Goal: Task Accomplishment & Management: Manage account settings

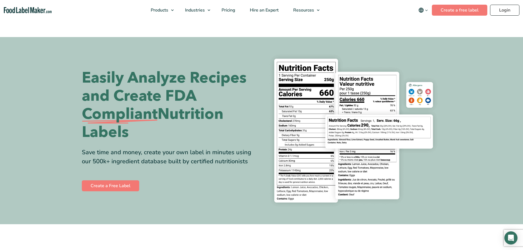
drag, startPoint x: 489, startPoint y: 16, endPoint x: 491, endPoint y: 12, distance: 3.9
click at [490, 15] on nav "Products Food Nutrition Labelling Supplements Formulation & Labelling Industrie…" at bounding box center [261, 10] width 523 height 20
click at [492, 11] on header "Buy Now & Save Products Food Nutrition Labelling Supplements Formulation & Labe…" at bounding box center [261, 10] width 523 height 20
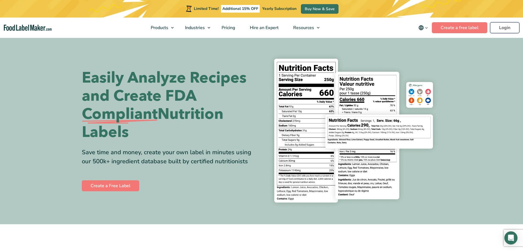
click at [509, 31] on link "Login" at bounding box center [504, 27] width 29 height 11
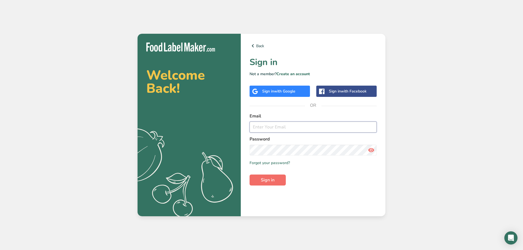
type input "[EMAIL_ADDRESS][DOMAIN_NAME]"
click at [265, 183] on span "Sign in" at bounding box center [268, 180] width 14 height 7
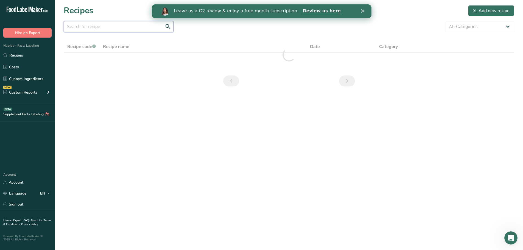
click at [113, 26] on input "text" at bounding box center [119, 26] width 110 height 11
type input "rd-01206"
click at [363, 11] on icon "Close" at bounding box center [362, 10] width 3 height 3
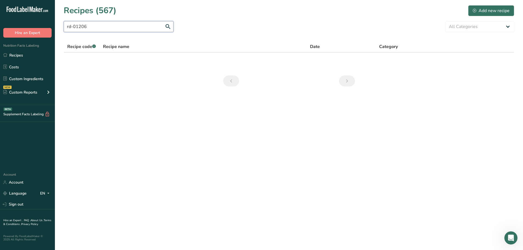
drag, startPoint x: 91, startPoint y: 27, endPoint x: 1, endPoint y: 29, distance: 89.3
click at [0, 27] on div ".a-20{fill:#fff;} Hire an Expert Nutrition Facts Labeling Recipes Costs Custom …" at bounding box center [261, 125] width 523 height 250
click at [27, 76] on link "Custom Ingredients" at bounding box center [27, 79] width 55 height 10
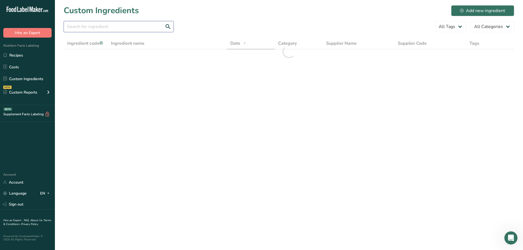
click at [95, 25] on input "text" at bounding box center [119, 26] width 110 height 11
paste input "rd-01206"
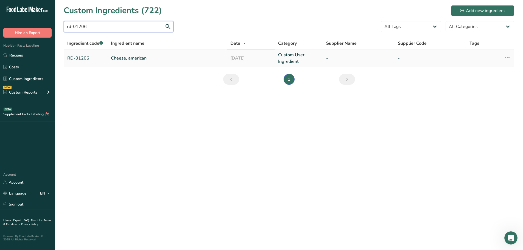
type input "rd-01206"
click at [127, 58] on link "Cheese, american" at bounding box center [167, 58] width 113 height 7
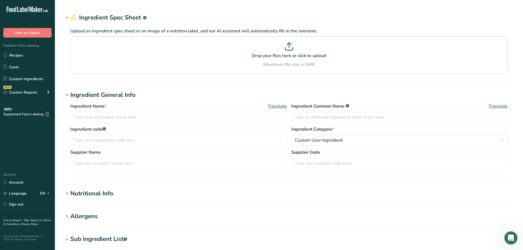
type input "Cheese, american"
type input "American Cheese"
type input "RD-01206"
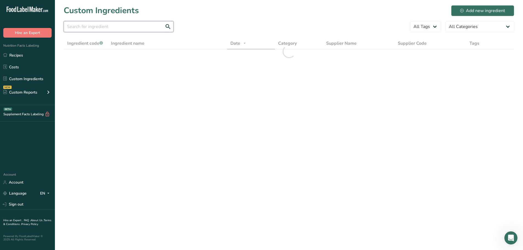
drag, startPoint x: 88, startPoint y: 24, endPoint x: 83, endPoint y: 19, distance: 7.4
click at [88, 25] on input "text" at bounding box center [119, 26] width 110 height 11
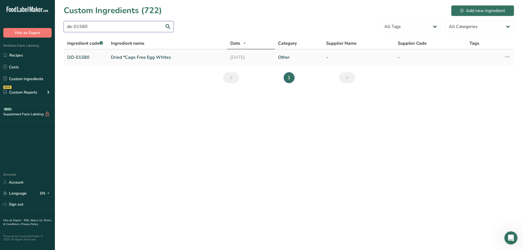
type input "do-01580"
click at [133, 61] on td "Dried *Cage Free Egg Whites" at bounding box center [167, 57] width 119 height 16
click at [133, 60] on link "Dried *Cage Free Egg Whites" at bounding box center [167, 57] width 113 height 7
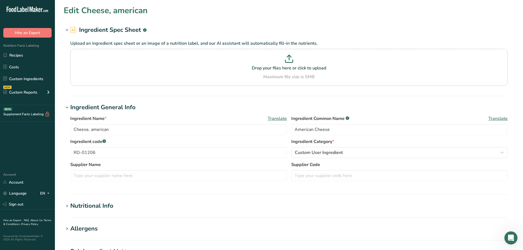
type input "Dried *Cage Free Egg Whites"
type input "dried cage-free egg whites"
type input "DO-01580"
click at [98, 207] on div "Nutritional Info" at bounding box center [91, 206] width 43 height 9
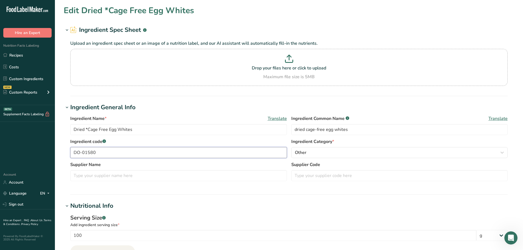
type input "376"
type KJ "1573.184"
type Fat "0.04"
type Fat "0"
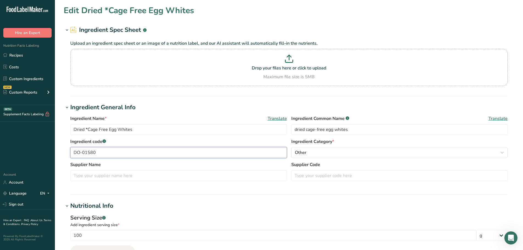
type input "0"
type input "1238"
type Carbohydrates "4.47"
type Fiber "0"
type Sugars "0"
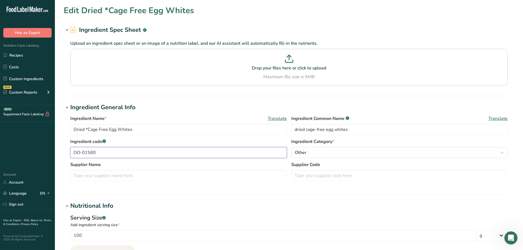
type Sugars "0"
type input "82.4"
drag, startPoint x: 109, startPoint y: 155, endPoint x: 13, endPoint y: 149, distance: 96.5
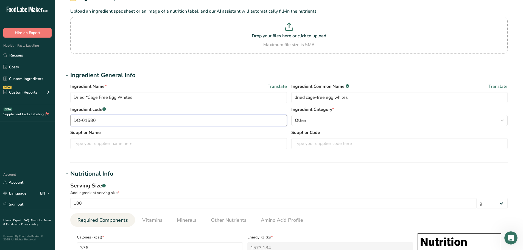
scroll to position [192, 0]
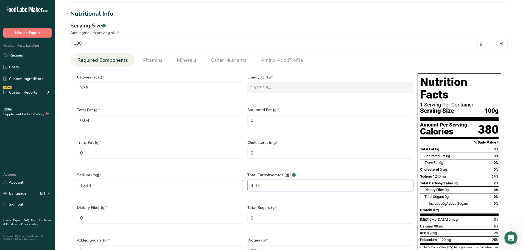
drag, startPoint x: 261, startPoint y: 182, endPoint x: 227, endPoint y: 180, distance: 34.7
click at [227, 180] on div "Calories (kcal) * 376 Energy KJ (kj) * 1573.184 Total Fat (g) * 0.04 Saturated …" at bounding box center [245, 169] width 341 height 196
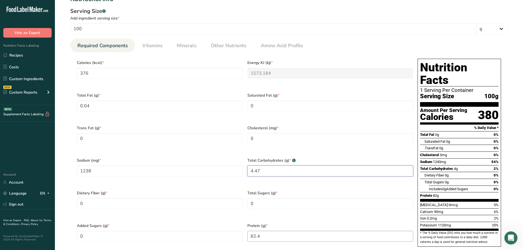
scroll to position [220, 0]
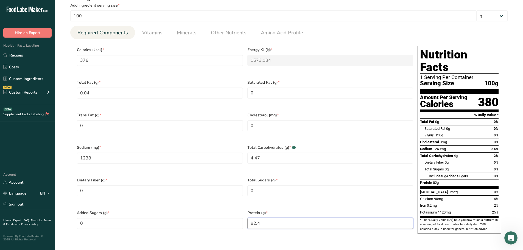
drag, startPoint x: 276, startPoint y: 213, endPoint x: 154, endPoint y: 198, distance: 123.6
click at [154, 198] on div "Calories (kcal) * 376 Energy KJ (kj) * 1573.184 Total Fat (g) * 0.04 Saturated …" at bounding box center [245, 142] width 341 height 196
click at [145, 31] on span "Vitamins" at bounding box center [152, 32] width 20 height 7
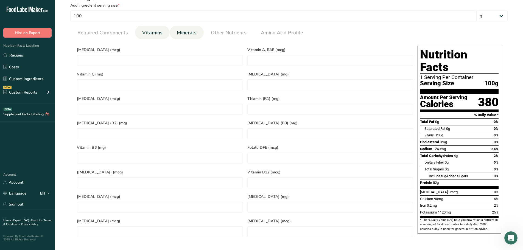
click at [188, 34] on span "Minerals" at bounding box center [187, 32] width 20 height 7
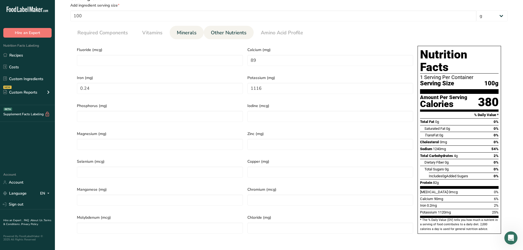
click at [233, 33] on span "Other Nutrients" at bounding box center [229, 32] width 36 height 7
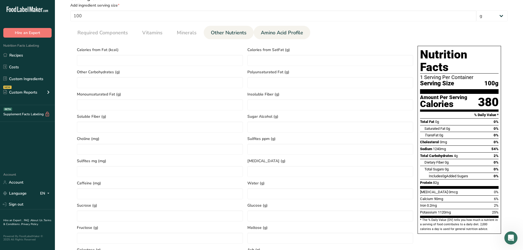
click at [269, 28] on link "Amino Acid Profile" at bounding box center [282, 33] width 47 height 14
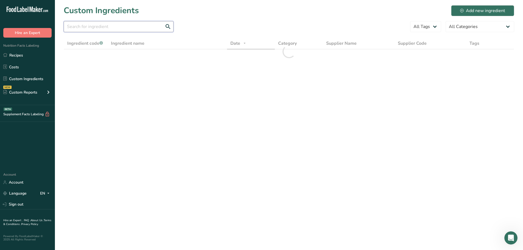
drag, startPoint x: 122, startPoint y: 28, endPoint x: 121, endPoint y: 25, distance: 2.8
click at [122, 28] on input "text" at bounding box center [119, 26] width 110 height 11
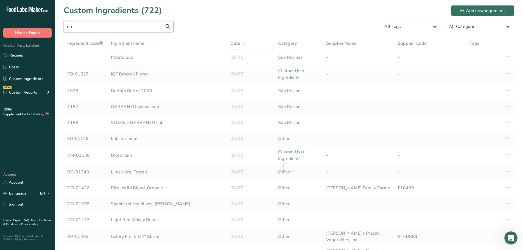
type input "d"
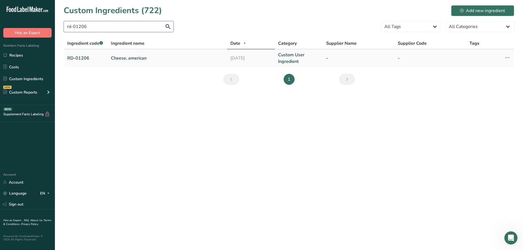
type input "rd-01206"
click at [119, 58] on link "Cheese, american" at bounding box center [167, 58] width 113 height 7
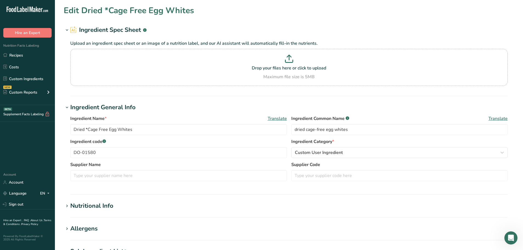
type input "Cheese, american"
type input "American Cheese"
type input "RD-01206"
type input "28"
click at [110, 205] on div "Nutritional Info" at bounding box center [91, 206] width 43 height 9
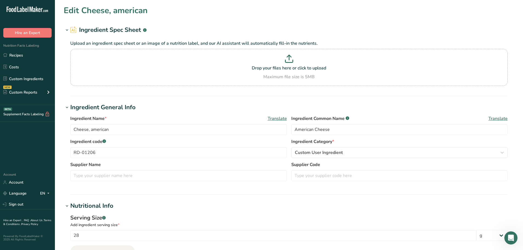
type input "110"
type KJ "460.24"
type Fat "9"
type Fat "5"
type Fat "0"
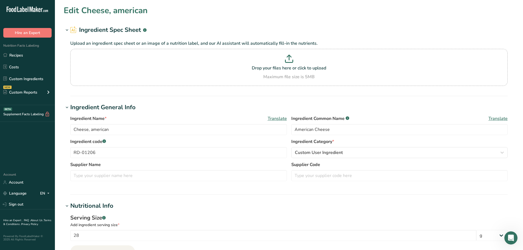
type input "25"
type input "420"
type Carbohydrates "2"
type Fiber "0"
type Sugars "2"
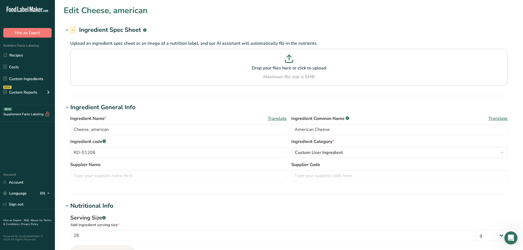
type Sugars "0"
type input "5"
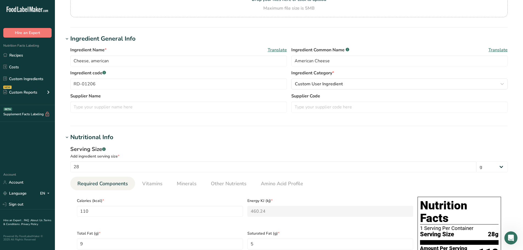
scroll to position [27, 0]
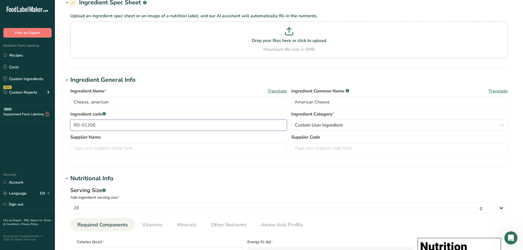
drag, startPoint x: 105, startPoint y: 121, endPoint x: 47, endPoint y: 125, distance: 58.4
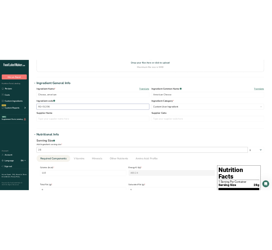
scroll to position [137, 0]
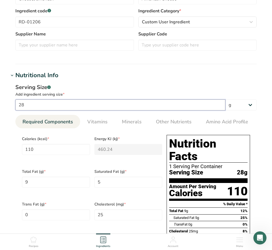
drag, startPoint x: 37, startPoint y: 101, endPoint x: -4, endPoint y: 88, distance: 43.8
click at [0, 88] on html "Edit Cheese, american Ingredient Spec Sheet .a-a{fill:#347362;}.b-a{fill:#fff;}…" at bounding box center [136, 213] width 272 height 700
type input "1"
type input "3.9286"
type KJ "16.4371"
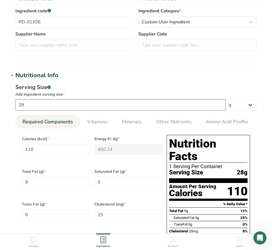
type Fat "0.3214"
type Fat "0.1786"
type input "0.8929"
type input "15"
type Carbohydrates "0.0714"
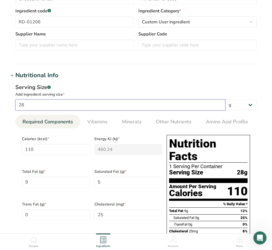
type Sugars "0.0714"
type input "0.1786"
type input "10"
type input "39.2857"
type KJ "164.3714"
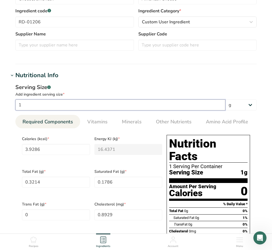
type Fat "3.2143"
type Fat "1.7857"
type input "8.9286"
type input "150"
type Carbohydrates "0.7143"
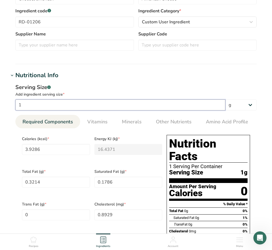
type Sugars "0.7143"
type input "1.7857"
type input "100"
type input "392.8571"
type KJ "1643.7143"
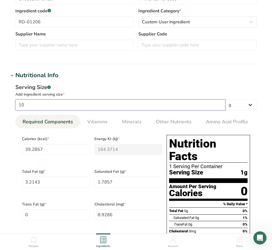
type Fat "32.1429"
type Fat "17.8571"
type input "89.2857"
type input "1500"
type Carbohydrates "7.1429"
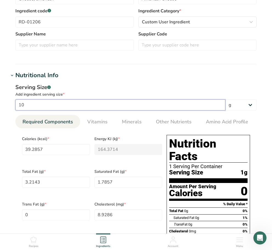
type Sugars "7.1429"
type input "17.8571"
type input "100"
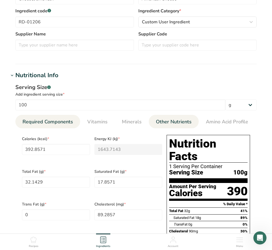
click at [164, 120] on span "Other Nutrients" at bounding box center [174, 121] width 36 height 7
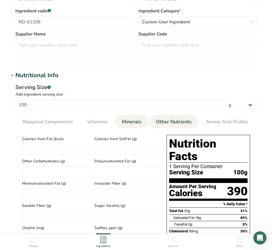
click at [141, 124] on link "Minerals" at bounding box center [132, 122] width 24 height 14
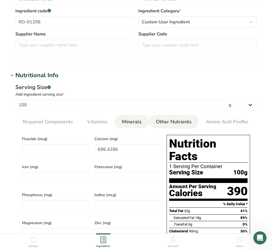
click at [156, 124] on span "Other Nutrients" at bounding box center [174, 121] width 36 height 7
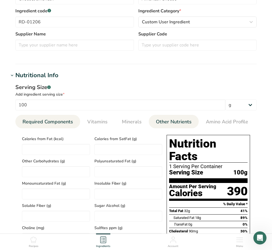
click at [61, 125] on span "Required Components" at bounding box center [48, 121] width 51 height 7
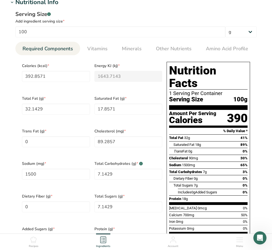
scroll to position [247, 0]
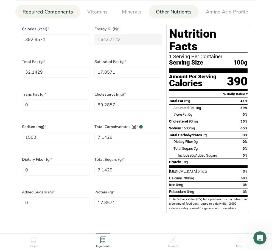
click at [177, 6] on link "Other Nutrients" at bounding box center [174, 12] width 40 height 14
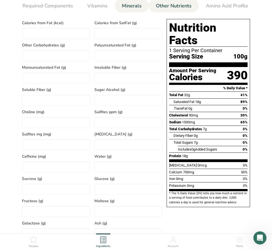
scroll to position [220, 0]
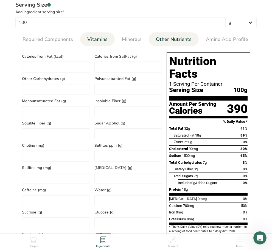
click at [101, 38] on span "Vitamins" at bounding box center [97, 39] width 20 height 7
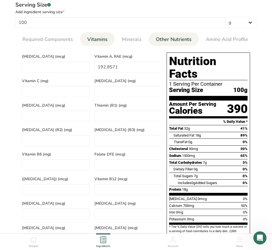
click at [158, 39] on span "Other Nutrients" at bounding box center [174, 39] width 36 height 7
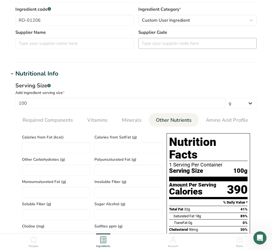
scroll to position [137, 0]
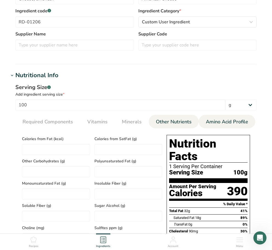
click at [208, 118] on link "Amino Acid Profile" at bounding box center [227, 122] width 47 height 14
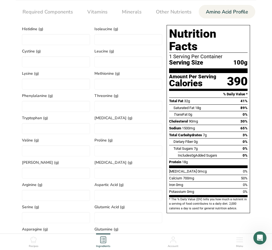
scroll to position [165, 0]
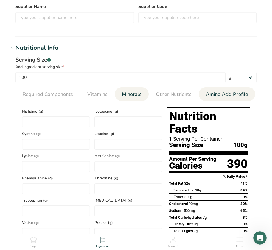
click at [129, 94] on span "Minerals" at bounding box center [132, 94] width 20 height 7
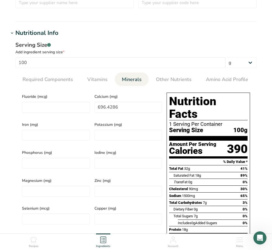
scroll to position [192, 0]
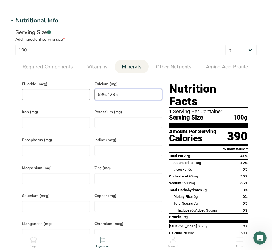
drag, startPoint x: 114, startPoint y: 94, endPoint x: 85, endPoint y: 93, distance: 29.4
click at [85, 93] on div "Fluoride (mcg) Calcium (mg) 696.4286 Iron (mg) Potassium (mg) Phosphorus (mg) I…" at bounding box center [92, 176] width 145 height 196
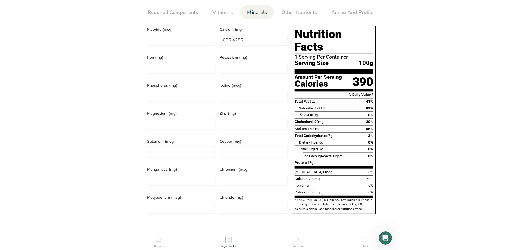
scroll to position [220, 0]
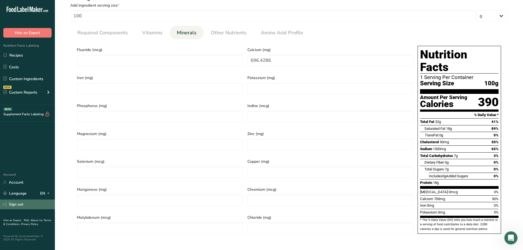
click at [17, 205] on link "Sign out" at bounding box center [27, 205] width 55 height 10
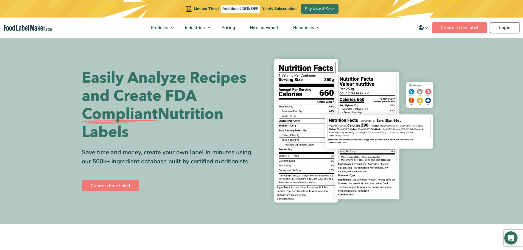
click at [512, 26] on link "Login" at bounding box center [504, 27] width 29 height 11
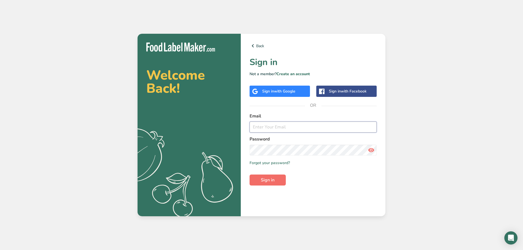
type input "[EMAIL_ADDRESS][DOMAIN_NAME]"
click at [270, 181] on span "Sign in" at bounding box center [268, 180] width 14 height 7
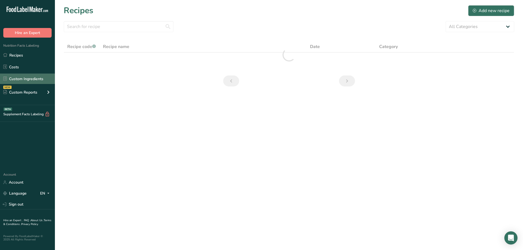
click at [31, 80] on link "Custom Ingredients" at bounding box center [27, 79] width 55 height 10
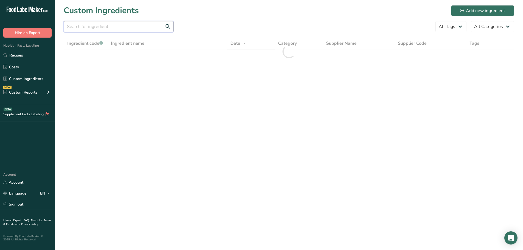
click at [80, 27] on input "text" at bounding box center [119, 26] width 110 height 11
paste input "RD-01010"
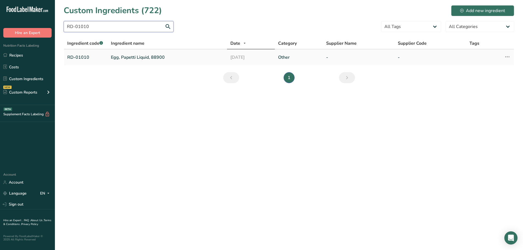
type input "RD-01010"
click at [126, 55] on link "Egg, Papetti Liquid, 88900" at bounding box center [167, 57] width 113 height 7
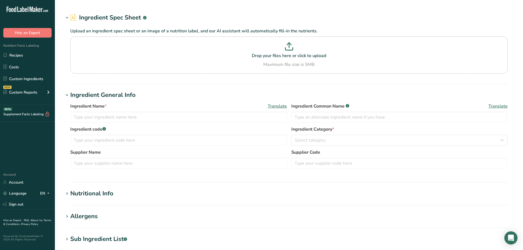
type input "Egg, Papetti Liquid, 88900"
type input "liquid whole eggs"
type input "RD-01010"
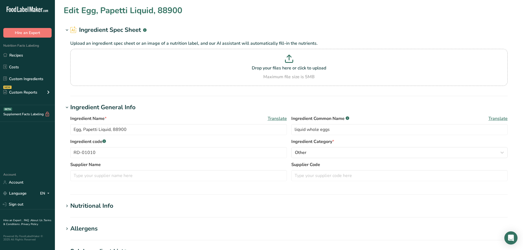
click at [99, 209] on div "Nutritional Info" at bounding box center [91, 206] width 43 height 9
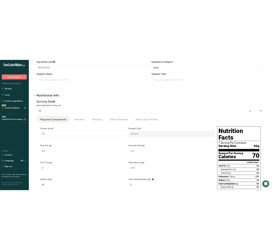
scroll to position [165, 0]
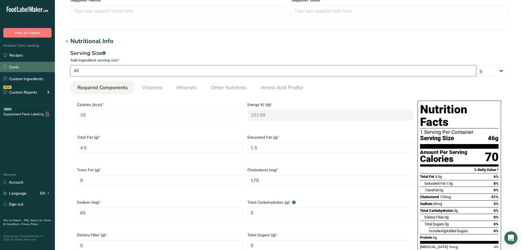
drag, startPoint x: 107, startPoint y: 68, endPoint x: 0, endPoint y: 68, distance: 106.6
click at [0, 68] on div ".a-20{fill:#fff;} Hire an Expert Nutrition Facts Labeling Recipes Costs Custom …" at bounding box center [261, 173] width 523 height 677
type input "2"
type input "3.0435"
type KJ "12.7339"
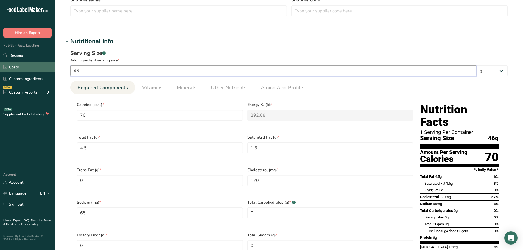
type Fat "0.1957"
type Fat "0.0652"
type input "7.3913"
type input "2.8261"
type input "0.2609"
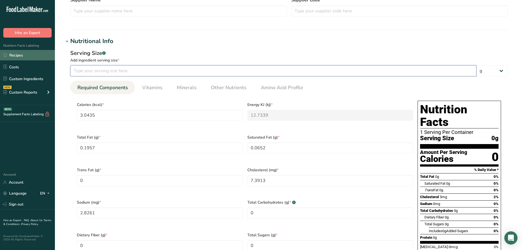
type input "1"
type input "1.5217"
type KJ "6.367"
type Fat "0.0978"
type Fat "0.0326"
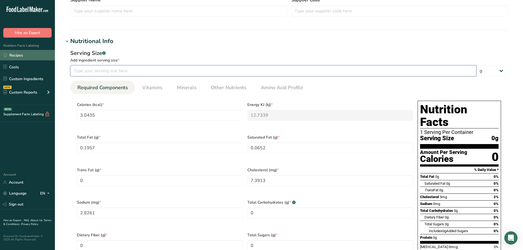
type input "3.6957"
type input "1.413"
type input "0.1304"
type input "10"
type input "15.2174"
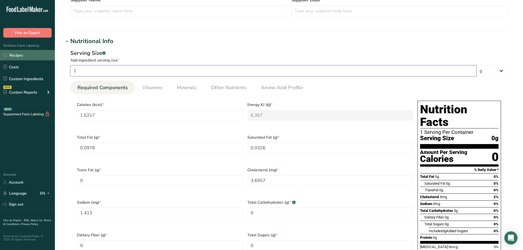
type KJ "63.6696"
type Fat "0.9783"
type Fat "0.3261"
type input "36.9565"
type input "14.1304"
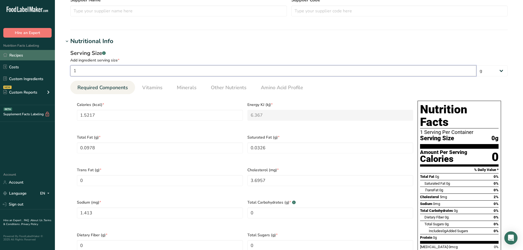
type input "1.3044"
type input "100"
type input "152.1739"
type KJ "636.6957"
type Fat "9.7826"
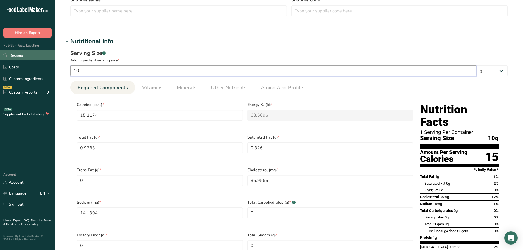
type Fat "3.2609"
type input "369.5652"
type input "141.3043"
type input "13.0435"
type input "100"
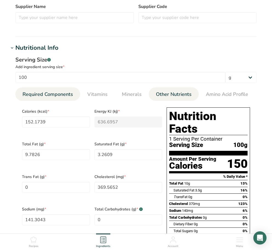
click at [187, 92] on span "Other Nutrients" at bounding box center [174, 94] width 36 height 7
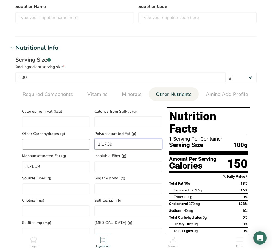
drag, startPoint x: 116, startPoint y: 143, endPoint x: 79, endPoint y: 144, distance: 37.4
click at [79, 144] on div "Calories from Fat (kcal) Calories from SatFat (g) Other Carbohydrates (g) Polyu…" at bounding box center [92, 227] width 145 height 245
drag, startPoint x: 52, startPoint y: 168, endPoint x: -4, endPoint y: 164, distance: 57.0
click at [0, 164] on html "Edit Egg, Papetti Liquid, 88900 Ingredient Spec Sheet .a-a{fill:#347362;}.b-a{f…" at bounding box center [136, 209] width 272 height 749
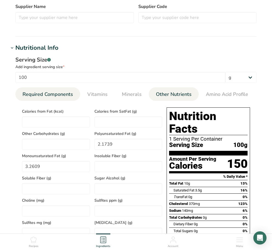
click at [42, 101] on div "Required Components Vitamins Minerals Other Nutrients Amino Acid Profile Calori…" at bounding box center [135, 220] width 241 height 267
click at [44, 96] on span "Required Components" at bounding box center [48, 94] width 51 height 7
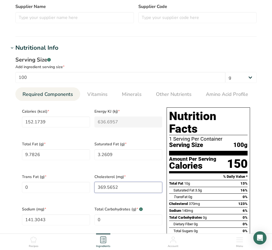
drag, startPoint x: 124, startPoint y: 186, endPoint x: 20, endPoint y: 188, distance: 104.1
click at [20, 188] on div "Calories (kcal) * 152.1739 Energy KJ (kj) * 636.6957 Total Fat (g) * 9.7826 Sat…" at bounding box center [92, 203] width 145 height 196
click at [105, 182] on input "369.5652" at bounding box center [128, 187] width 68 height 11
drag, startPoint x: 114, startPoint y: 181, endPoint x: 63, endPoint y: 183, distance: 51.1
click at [65, 183] on div "Calories (kcal) * 152.1739 Energy KJ (kj) * 636.6957 Total Fat (g) * 9.7826 Sat…" at bounding box center [92, 203] width 145 height 196
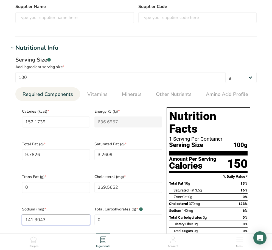
drag, startPoint x: 41, startPoint y: 213, endPoint x: -4, endPoint y: 216, distance: 45.9
click at [0, 216] on html "Edit Egg, Papetti Liquid, 88900 Ingredient Spec Sheet .a-a{fill:#347362;}.b-a{f…" at bounding box center [136, 185] width 272 height 700
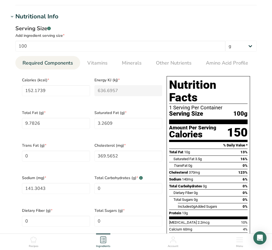
scroll to position [220, 0]
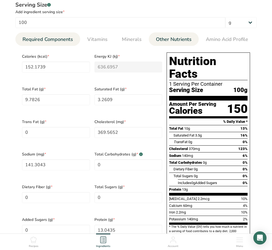
click at [156, 43] on span "Other Nutrients" at bounding box center [174, 39] width 36 height 7
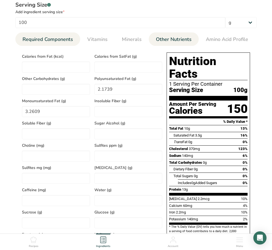
click at [55, 41] on span "Required Components" at bounding box center [48, 39] width 51 height 7
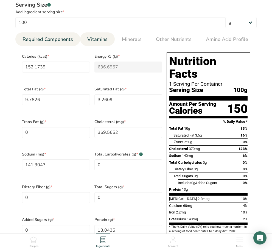
drag, startPoint x: 105, startPoint y: 38, endPoint x: 108, endPoint y: 40, distance: 4.1
click at [104, 38] on span "Vitamins" at bounding box center [97, 39] width 20 height 7
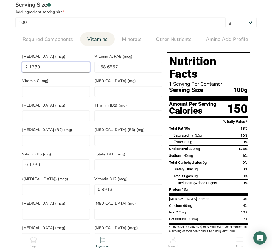
drag, startPoint x: 48, startPoint y: 70, endPoint x: 3, endPoint y: 71, distance: 44.2
click at [4, 71] on section "Edit Egg, Papetti Liquid, 88900 Ingredient Spec Sheet .a-a{fill:#347362;}.b-a{f…" at bounding box center [136, 113] width 272 height 666
click at [137, 37] on span "Minerals" at bounding box center [132, 39] width 20 height 7
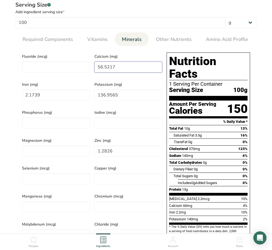
drag, startPoint x: 125, startPoint y: 62, endPoint x: 12, endPoint y: 71, distance: 112.9
click at [12, 71] on div "Serving Size .a-a{fill:#347362;}.b-a{fill:#fff;} Add ingredient serving size * …" at bounding box center [136, 126] width 255 height 256
click at [0, 98] on html "Edit Egg, Papetti Liquid, 88900 Ingredient Spec Sheet .a-a{fill:#347362;}.b-a{f…" at bounding box center [136, 130] width 272 height 700
drag, startPoint x: 131, startPoint y: 90, endPoint x: 1, endPoint y: 93, distance: 129.9
click at [1, 93] on section "Edit Egg, Papetti Liquid, 88900 Ingredient Spec Sheet .a-a{fill:#347362;}.b-a{f…" at bounding box center [136, 113] width 272 height 666
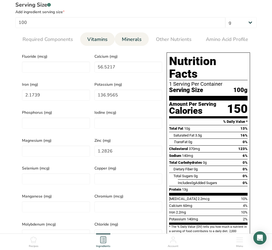
click at [96, 39] on span "Vitamins" at bounding box center [97, 39] width 20 height 7
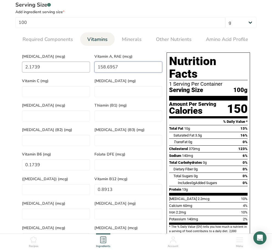
drag, startPoint x: 116, startPoint y: 64, endPoint x: 74, endPoint y: 63, distance: 41.5
click at [50, 56] on div "Vitamin D (mcg) 2.1739 Vitamin A, RAE (mcg) 158.6957 Vitamin C (mg) Vitamin E (…" at bounding box center [92, 148] width 145 height 196
drag, startPoint x: 47, startPoint y: 158, endPoint x: -4, endPoint y: 155, distance: 51.5
click at [0, 155] on html "Edit Egg, Papetti Liquid, 88900 Ingredient Spec Sheet .a-a{fill:#347362;}.b-a{f…" at bounding box center [136, 130] width 272 height 700
drag, startPoint x: 122, startPoint y: 183, endPoint x: 12, endPoint y: 171, distance: 111.0
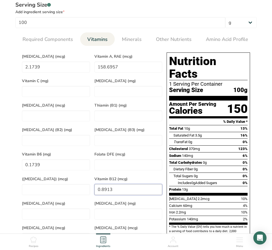
click at [12, 171] on div "Serving Size .a-a{fill:#347362;}.b-a{fill:#fff;} Add ingredient serving size * …" at bounding box center [136, 126] width 255 height 256
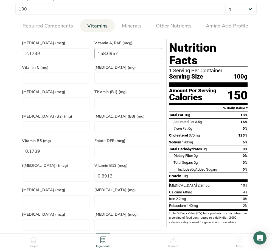
scroll to position [192, 0]
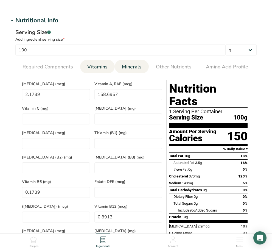
click at [136, 71] on link "Minerals" at bounding box center [132, 67] width 24 height 14
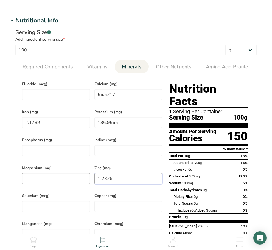
drag, startPoint x: 36, startPoint y: 169, endPoint x: 33, endPoint y: 170, distance: 3.6
click at [33, 170] on div "Fluoride (mcg) Calcium (mg) 56.5217 Iron (mg) 2.1739 Potassium (mg) 136.9565 Ph…" at bounding box center [92, 176] width 145 height 196
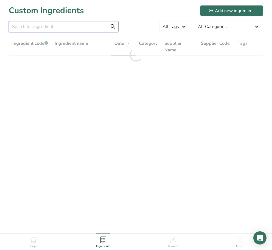
click at [45, 27] on input "text" at bounding box center [64, 26] width 110 height 11
paste input "RD-011552"
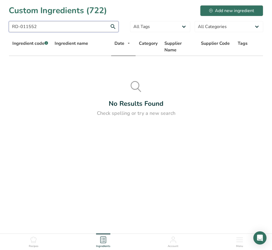
click at [27, 27] on input "RD-011552" at bounding box center [64, 26] width 110 height 11
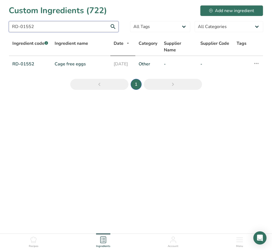
click at [0, 23] on html "Custom Ingredients (722) Add new ingredient RD-01552 All Tags Source of Antioxi…" at bounding box center [136, 133] width 272 height 266
type input "RD-01552"
click at [60, 64] on link "Cage free eggs" at bounding box center [81, 64] width 52 height 7
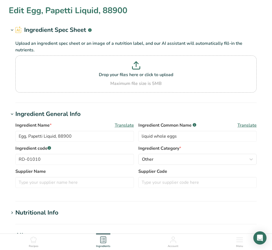
type input "Cage free eggs"
type input "cage-free liquid whole eggs with citric acid"
type input "RD-01552"
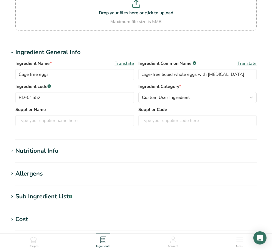
scroll to position [82, 0]
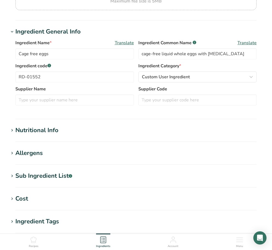
click at [34, 133] on div "Nutritional Info" at bounding box center [36, 130] width 43 height 9
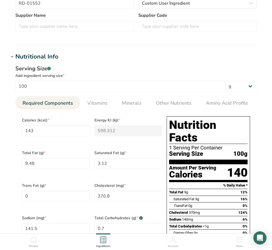
scroll to position [165, 0]
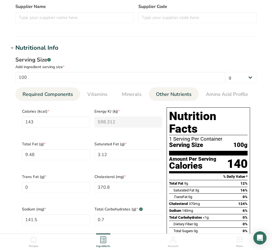
click at [176, 99] on link "Other Nutrients" at bounding box center [174, 94] width 40 height 14
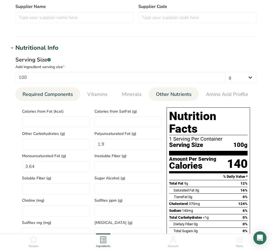
click at [63, 94] on span "Required Components" at bounding box center [48, 94] width 51 height 7
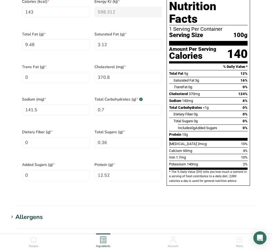
scroll to position [220, 0]
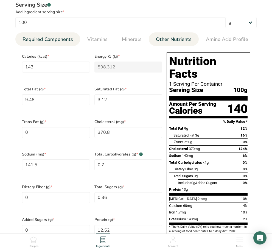
click at [161, 40] on span "Other Nutrients" at bounding box center [174, 39] width 36 height 7
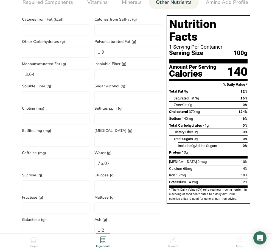
scroll to position [247, 0]
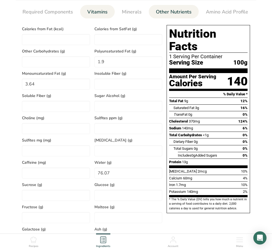
click at [93, 7] on link "Vitamins" at bounding box center [97, 12] width 25 height 14
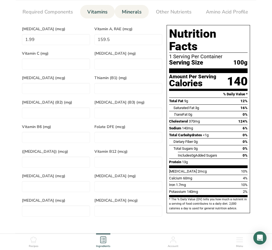
drag, startPoint x: 131, startPoint y: 20, endPoint x: 131, endPoint y: 15, distance: 5.2
click at [131, 20] on section "Calories (kcal) * 143 Energy KJ (kj) * 598.312 Total Fat (g) * 9.48 Saturated F…" at bounding box center [135, 120] width 241 height 205
click at [131, 13] on span "Minerals" at bounding box center [132, 11] width 20 height 7
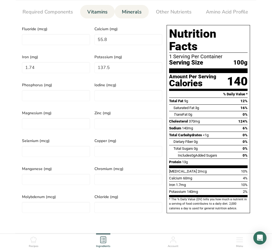
click at [88, 11] on span "Vitamins" at bounding box center [97, 11] width 20 height 7
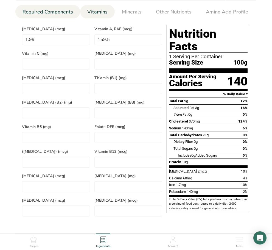
click at [57, 10] on span "Required Components" at bounding box center [48, 11] width 51 height 7
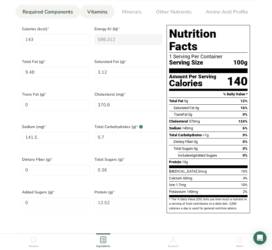
click at [89, 16] on link "Vitamins" at bounding box center [97, 12] width 25 height 14
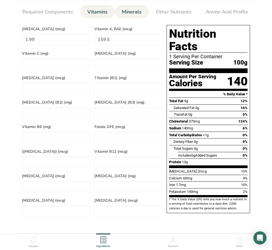
click at [137, 13] on span "Minerals" at bounding box center [132, 11] width 20 height 7
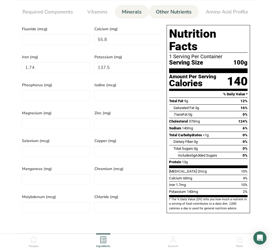
click at [162, 15] on span "Other Nutrients" at bounding box center [174, 11] width 36 height 7
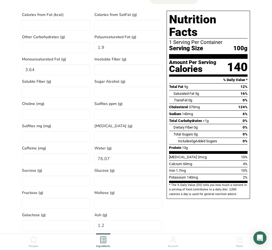
scroll to position [275, 0]
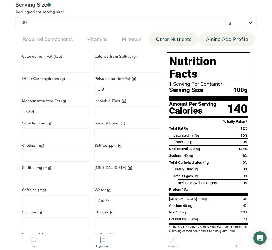
drag, startPoint x: 212, startPoint y: 38, endPoint x: 202, endPoint y: 42, distance: 10.1
click at [212, 38] on span "Amino Acid Profile" at bounding box center [227, 39] width 42 height 7
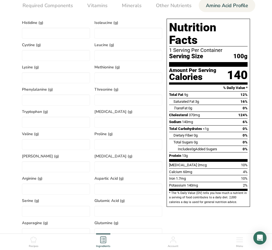
scroll to position [247, 0]
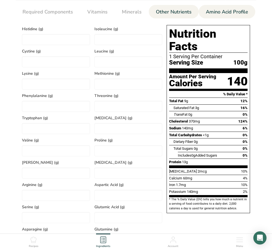
click at [173, 12] on span "Other Nutrients" at bounding box center [174, 11] width 36 height 7
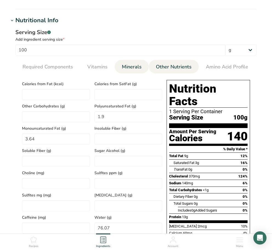
click at [124, 65] on span "Minerals" at bounding box center [132, 66] width 20 height 7
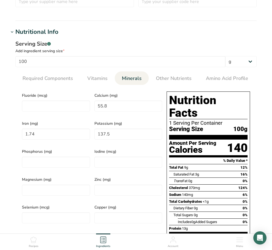
scroll to position [165, 0]
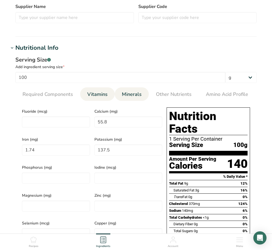
click at [97, 88] on link "Vitamins" at bounding box center [97, 94] width 25 height 14
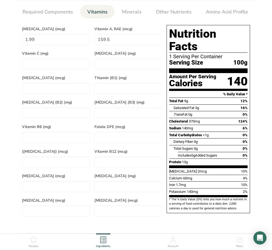
scroll to position [220, 0]
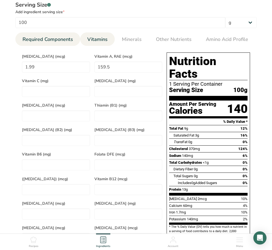
click at [55, 44] on link "Required Components" at bounding box center [47, 39] width 55 height 14
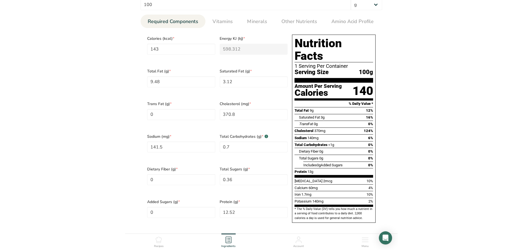
scroll to position [247, 0]
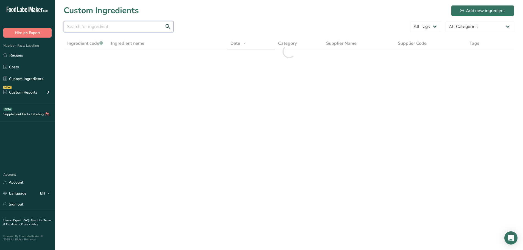
click at [117, 31] on input "text" at bounding box center [119, 26] width 110 height 11
paste input "RD-01154"
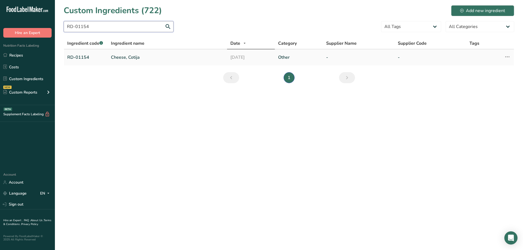
type input "RD-01154"
click at [123, 60] on link "Cheese, Cotija" at bounding box center [167, 57] width 113 height 7
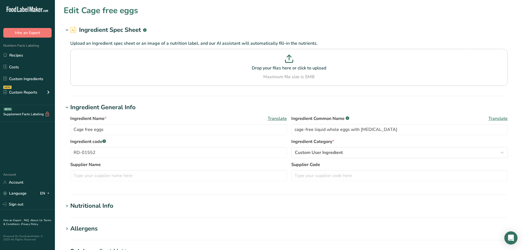
type input "Cheese, Cotija"
type input "cotija cheese"
type input "RD-01154"
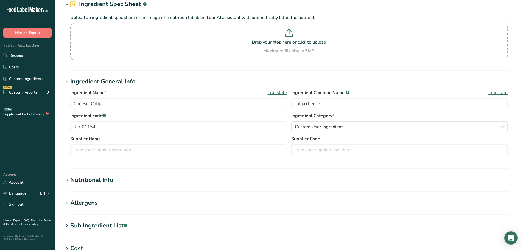
scroll to position [55, 0]
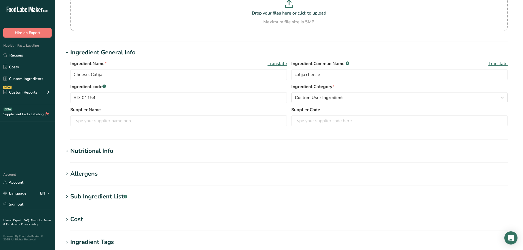
click at [88, 156] on section "Nutritional Info Serving Size .a-a{fill:#347362;}.b-a{fill:#fff;} Add ingredien…" at bounding box center [289, 155] width 451 height 16
click at [91, 154] on div "Nutritional Info" at bounding box center [91, 151] width 43 height 9
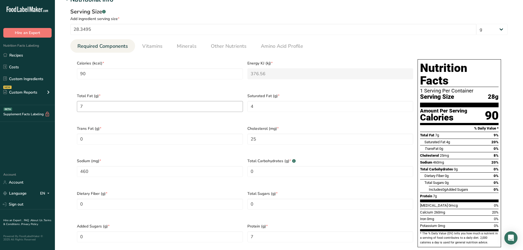
scroll to position [220, 0]
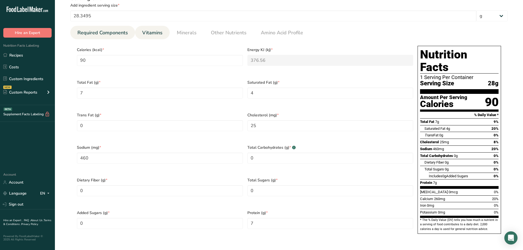
click at [144, 32] on span "Vitamins" at bounding box center [152, 32] width 20 height 7
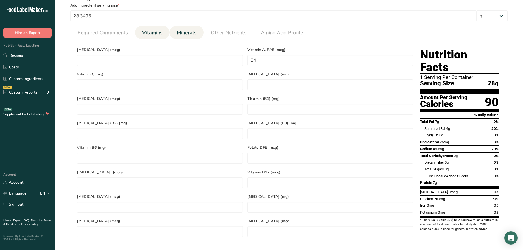
click at [186, 35] on span "Minerals" at bounding box center [187, 32] width 20 height 7
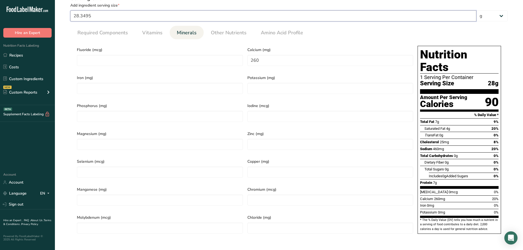
click at [240, 16] on input "28.3495" at bounding box center [273, 15] width 406 height 11
click at [233, 31] on span "Other Nutrients" at bounding box center [229, 32] width 36 height 7
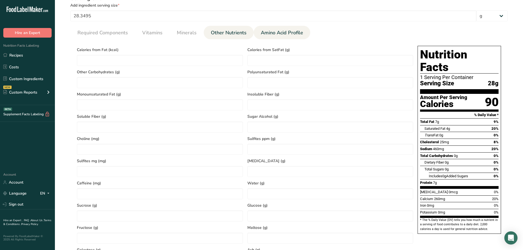
click at [269, 35] on span "Amino Acid Profile" at bounding box center [282, 32] width 42 height 7
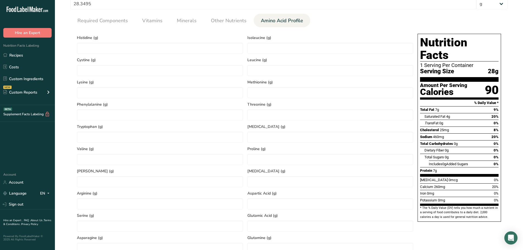
scroll to position [192, 0]
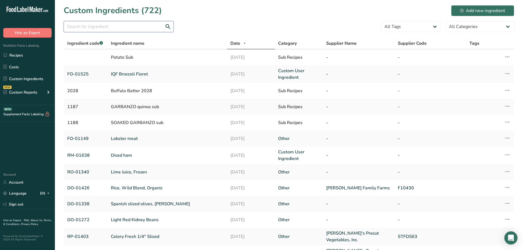
click at [86, 24] on input "text" at bounding box center [119, 26] width 110 height 11
paste input "DO-01175"
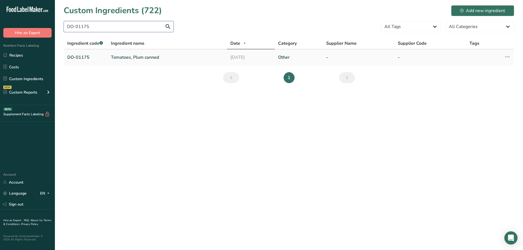
type input "DO-01175"
click at [138, 57] on link "Tomatoes, Plum canned" at bounding box center [167, 57] width 113 height 7
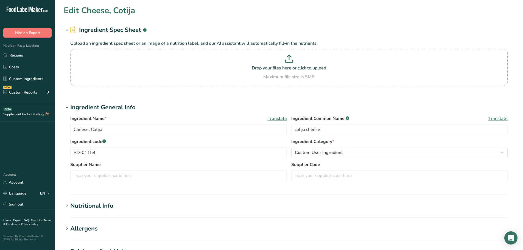
type input "Tomatoes, Plum canned"
type input "plum tomatoes"
type input "DO-01175"
click at [103, 209] on div "Nutritional Info" at bounding box center [91, 206] width 43 height 9
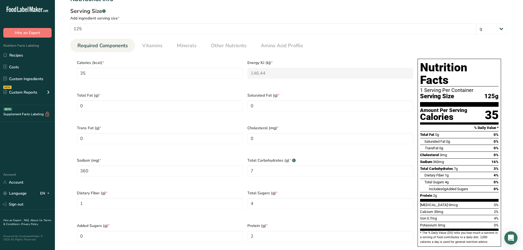
scroll to position [220, 0]
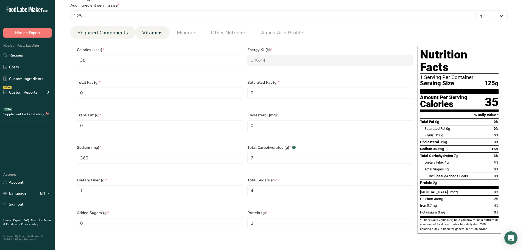
click at [162, 33] on link "Vitamins" at bounding box center [152, 33] width 25 height 14
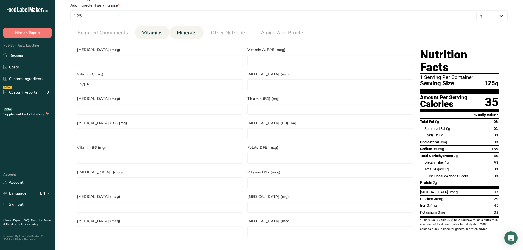
click at [188, 32] on span "Minerals" at bounding box center [187, 32] width 20 height 7
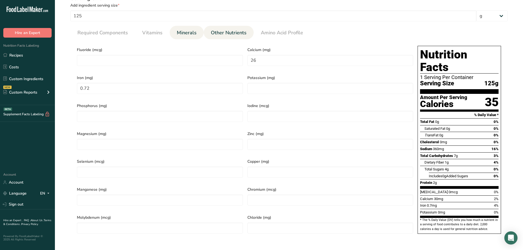
click at [217, 35] on span "Other Nutrients" at bounding box center [229, 32] width 36 height 7
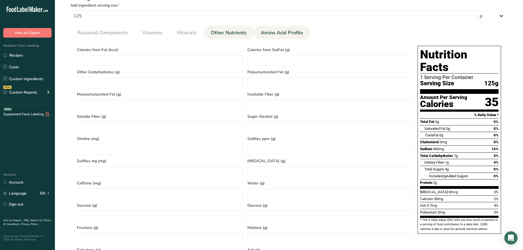
click at [273, 34] on span "Amino Acid Profile" at bounding box center [282, 32] width 42 height 7
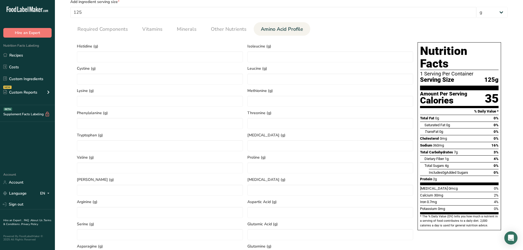
scroll to position [192, 0]
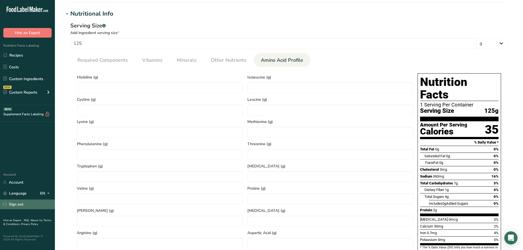
click at [23, 208] on link "Sign out" at bounding box center [27, 205] width 55 height 10
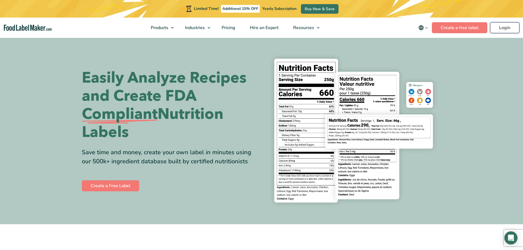
click at [499, 29] on link "Login" at bounding box center [504, 27] width 29 height 11
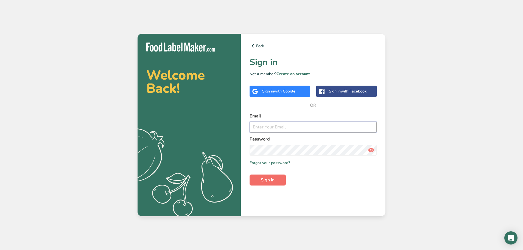
type input "[EMAIL_ADDRESS][DOMAIN_NAME]"
click at [266, 178] on span "Sign in" at bounding box center [268, 180] width 14 height 7
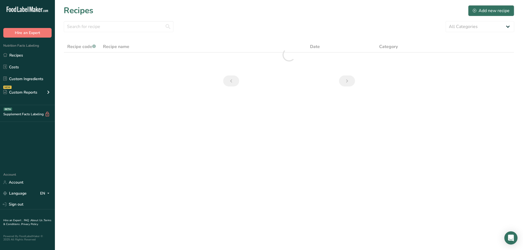
click at [84, 34] on section "Recipes Add new recipe All Categories Baked Goods Beverages Confectionery Cooke…" at bounding box center [289, 47] width 468 height 95
drag, startPoint x: 81, startPoint y: 28, endPoint x: 78, endPoint y: 29, distance: 2.8
click at [80, 28] on input "text" at bounding box center [119, 26] width 110 height 11
paste input "DO-01580"
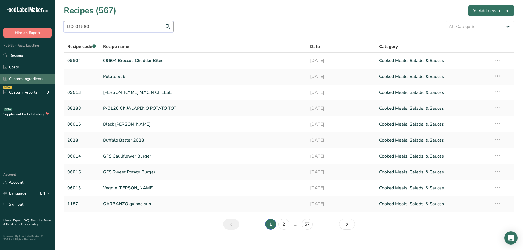
type input "DO-01580"
click at [35, 80] on link "Custom Ingredients" at bounding box center [27, 79] width 55 height 10
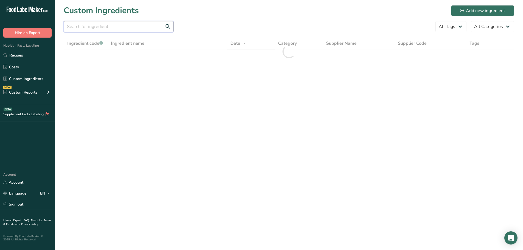
click at [103, 28] on input "text" at bounding box center [119, 26] width 110 height 11
paste input "DO-01580"
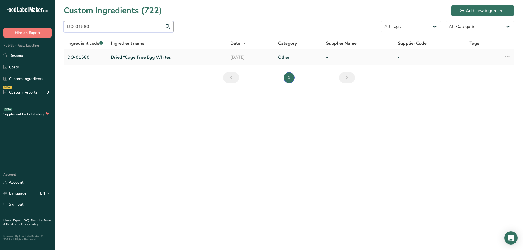
type input "DO-01580"
click at [121, 55] on link "Dried *Cage Free Egg Whites" at bounding box center [167, 57] width 113 height 7
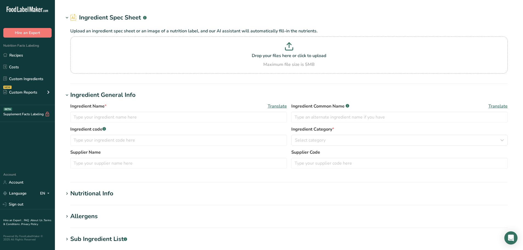
type input "Dried *Cage Free Egg Whites"
type input "dried cage-free egg whites"
type input "DO-01580"
type input "100"
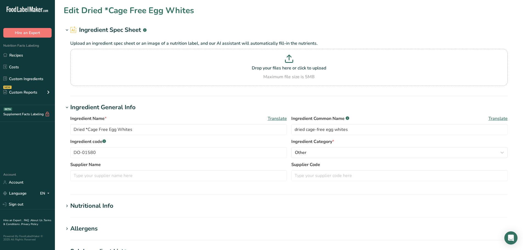
type input "376"
type KJ "1573.184"
type Fat "0.04"
type Fat "0"
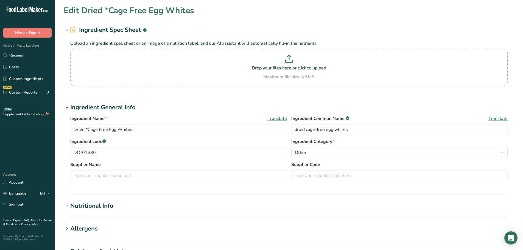
type input "0"
type input "1238"
type Carbohydrates "4.47"
type Fiber "0"
type Sugars "0"
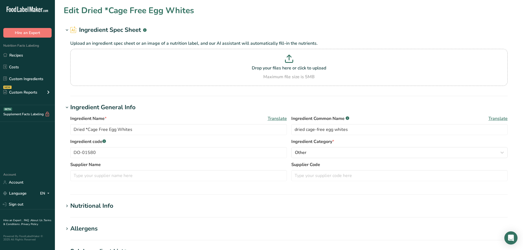
type Sugars "0"
type input "82.4"
drag, startPoint x: 95, startPoint y: 191, endPoint x: 95, endPoint y: 199, distance: 7.7
click at [94, 191] on section "Ingredient General Info Ingredient Name * Translate Dried *Cage Free Egg Whites…" at bounding box center [289, 149] width 451 height 92
click at [97, 209] on div "Nutritional Info" at bounding box center [91, 206] width 43 height 9
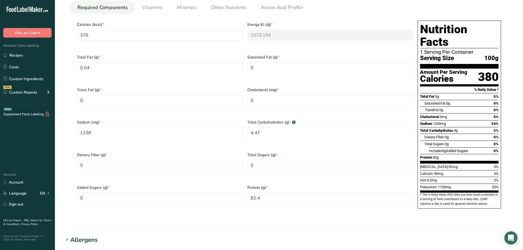
scroll to position [247, 0]
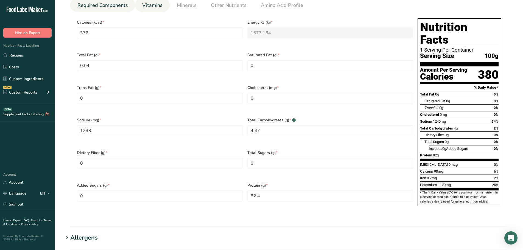
click at [145, 9] on span "Vitamins" at bounding box center [152, 5] width 20 height 7
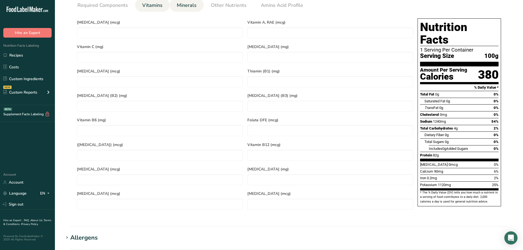
click at [180, 8] on span "Minerals" at bounding box center [187, 5] width 20 height 7
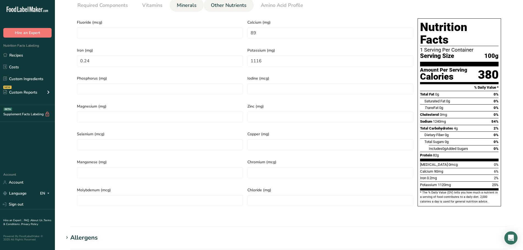
click at [216, 9] on link "Other Nutrients" at bounding box center [229, 5] width 40 height 14
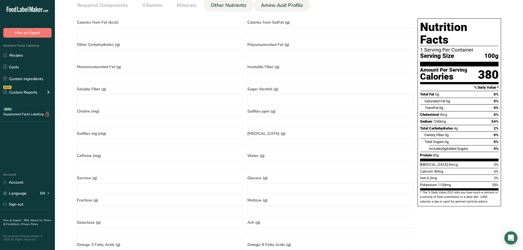
click at [261, 11] on link "Amino Acid Profile" at bounding box center [282, 5] width 47 height 14
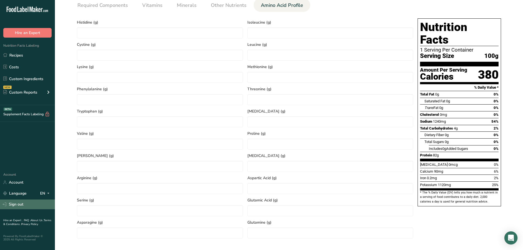
click at [18, 207] on link "Sign out" at bounding box center [27, 205] width 55 height 10
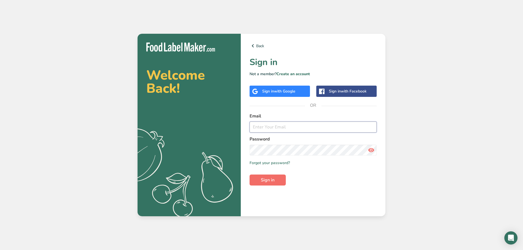
type input "[EMAIL_ADDRESS][DOMAIN_NAME]"
click at [265, 177] on span "Sign in" at bounding box center [268, 180] width 14 height 7
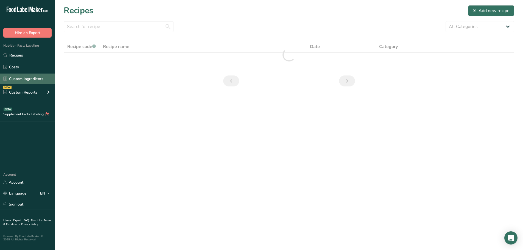
click at [24, 78] on link "Custom Ingredients" at bounding box center [27, 79] width 55 height 10
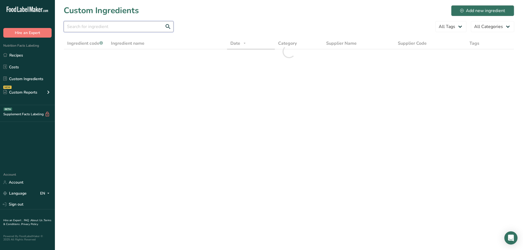
click at [87, 24] on input "text" at bounding box center [119, 26] width 110 height 11
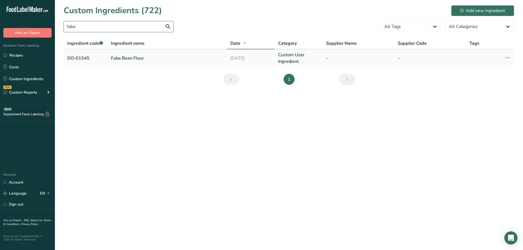
type input "faba"
click at [118, 58] on link "Faba Bean Flour" at bounding box center [167, 58] width 113 height 7
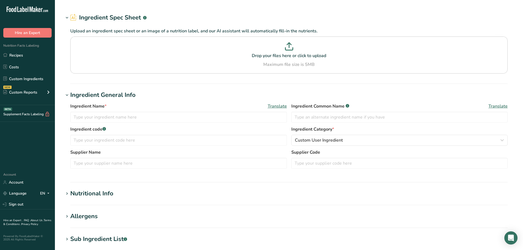
type input "Faba Bean Flour"
type input "faba bean flour"
type input "DO-01545"
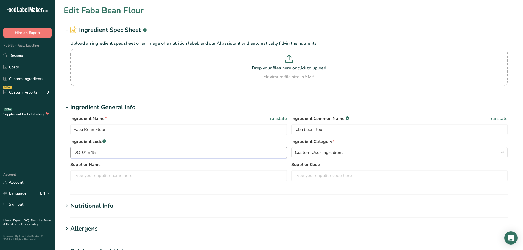
drag, startPoint x: 104, startPoint y: 148, endPoint x: 54, endPoint y: 147, distance: 50.5
click at [55, 147] on div ".a-20{fill:#fff;} Hire an Expert Nutrition Facts Labeling Recipes Costs Custom …" at bounding box center [261, 210] width 523 height 421
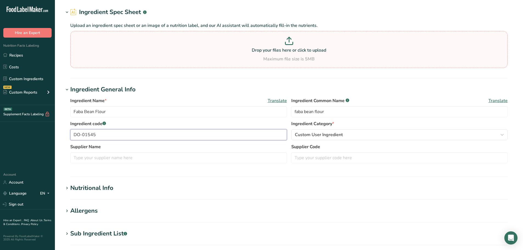
scroll to position [27, 0]
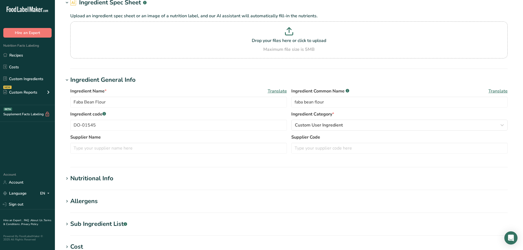
click at [93, 176] on div "Nutritional Info" at bounding box center [91, 178] width 43 height 9
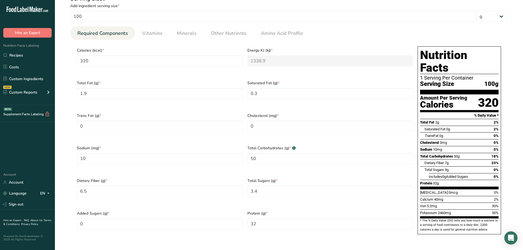
scroll to position [220, 0]
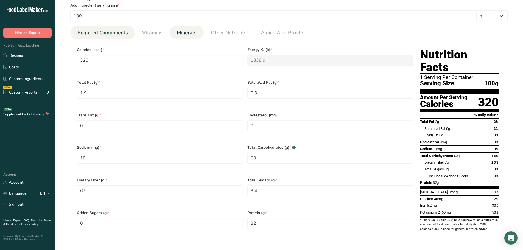
click at [190, 36] on span "Minerals" at bounding box center [187, 32] width 20 height 7
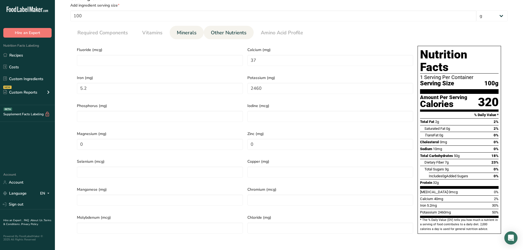
click at [227, 30] on span "Other Nutrients" at bounding box center [229, 32] width 36 height 7
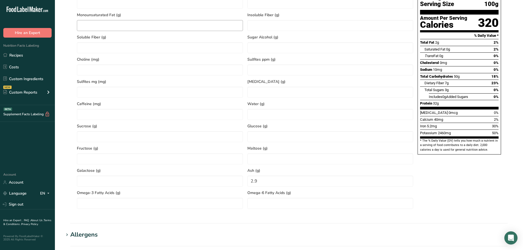
scroll to position [357, 0]
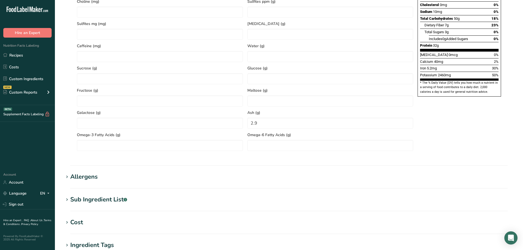
click at [97, 178] on div "Allergens" at bounding box center [83, 176] width 27 height 9
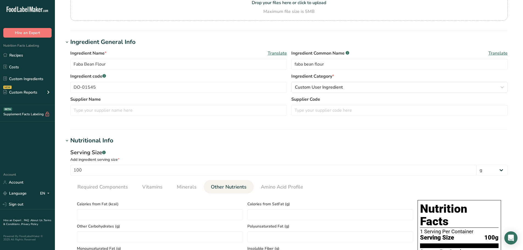
scroll to position [0, 0]
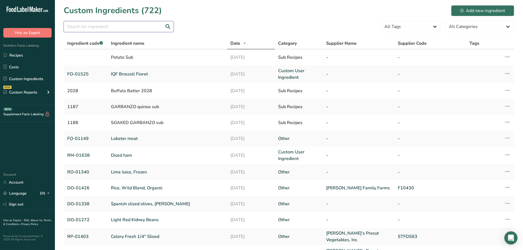
click at [76, 30] on input "text" at bounding box center [119, 26] width 110 height 11
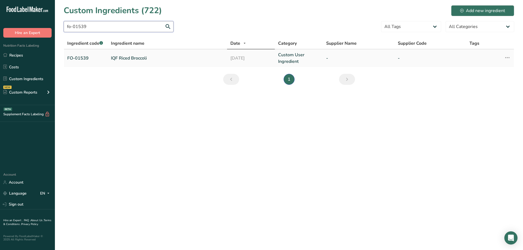
type input "fo-01539"
click at [127, 61] on link "IQF Riced Broccoli" at bounding box center [167, 58] width 113 height 7
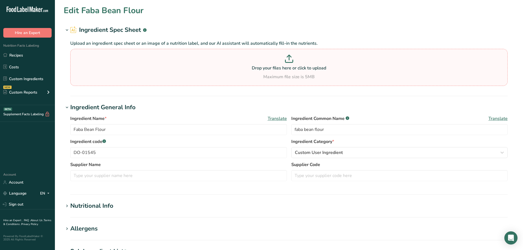
type input "IQF Riced Broccoli"
type input "broccoli"
type input "FO-01539"
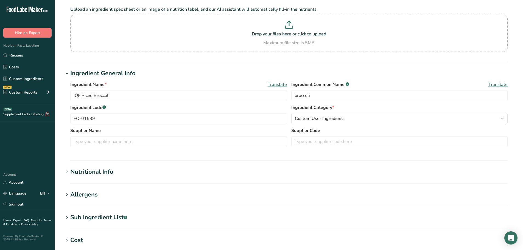
scroll to position [55, 0]
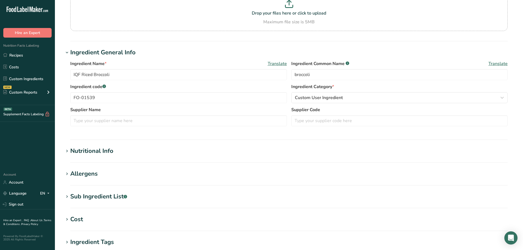
click at [90, 174] on div "Allergens" at bounding box center [83, 173] width 27 height 9
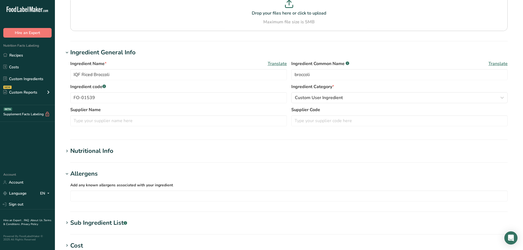
click at [93, 148] on div "Nutritional Info" at bounding box center [91, 151] width 43 height 9
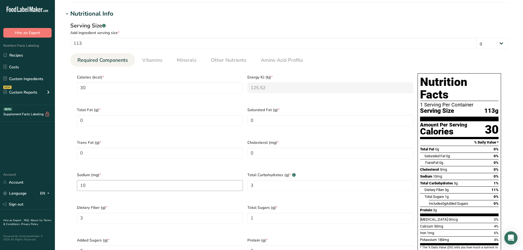
scroll to position [220, 0]
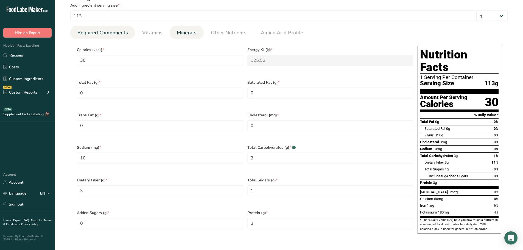
click at [188, 30] on span "Minerals" at bounding box center [187, 32] width 20 height 7
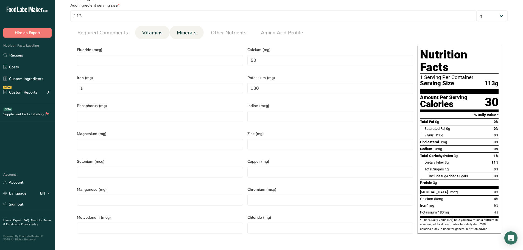
click at [164, 34] on link "Vitamins" at bounding box center [152, 33] width 25 height 14
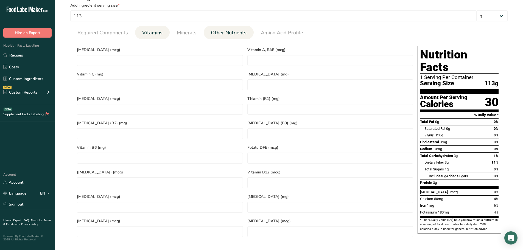
click at [225, 30] on span "Other Nutrients" at bounding box center [229, 32] width 36 height 7
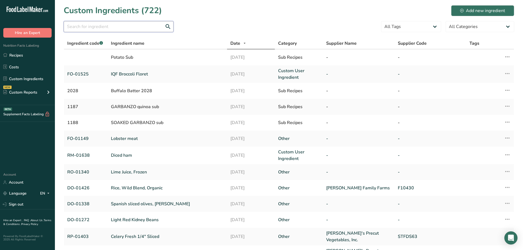
click at [118, 28] on input "text" at bounding box center [119, 26] width 110 height 11
type input "g"
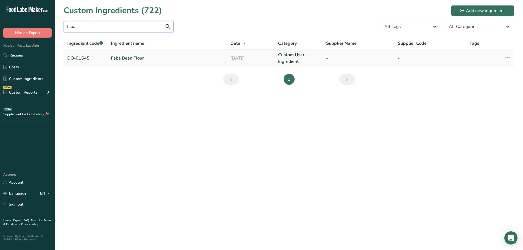
type input "faba"
click at [120, 57] on link "Faba Bean Flour" at bounding box center [167, 58] width 113 height 7
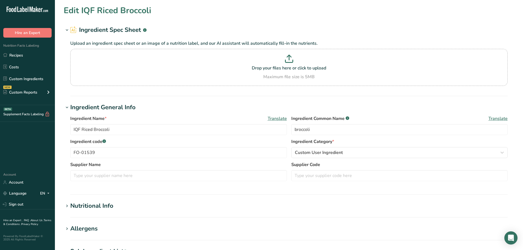
type input "Faba Bean Flour"
type input "faba bean flour"
type input "DO-01545"
type input "100"
type input "320"
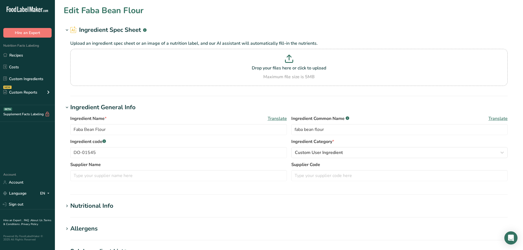
type KJ "1338.9"
type Fat "1.9"
type Fat "0.3"
type Fat "0"
type input "0"
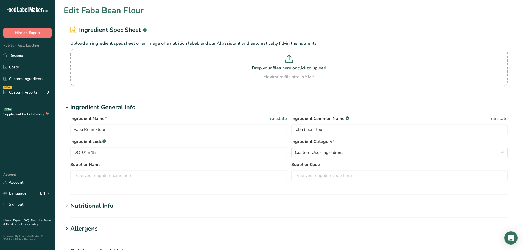
type input "10"
type Carbohydrates "50"
type Fiber "6.5"
type Sugars "3.4"
type Sugars "0"
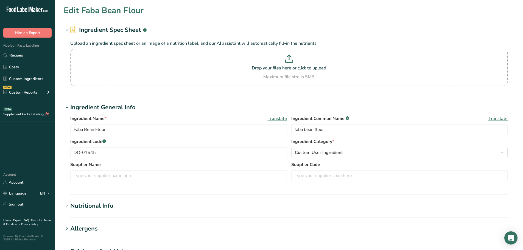
type input "32"
click at [98, 205] on div "Nutritional Info" at bounding box center [91, 206] width 43 height 9
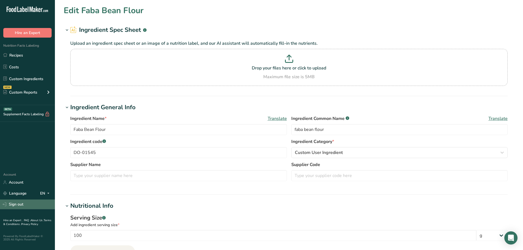
click at [24, 203] on link "Sign out" at bounding box center [27, 205] width 55 height 10
